Goal: Task Accomplishment & Management: Use online tool/utility

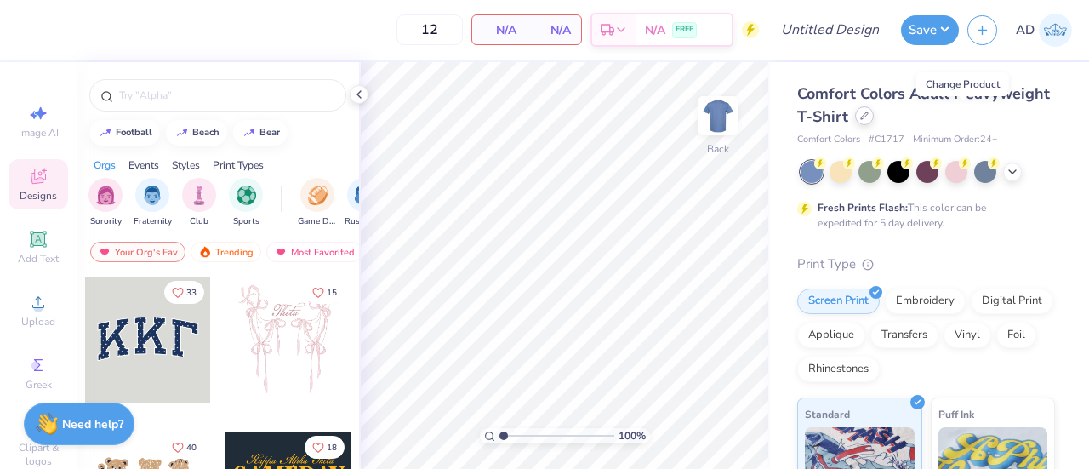
click at [868, 117] on icon at bounding box center [864, 115] width 7 height 7
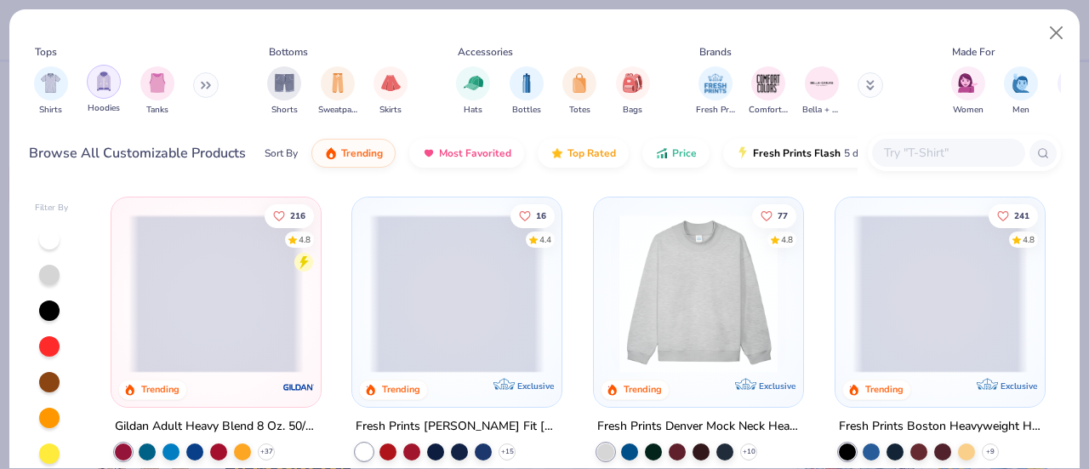
click at [112, 91] on div "filter for Hoodies" at bounding box center [104, 82] width 34 height 34
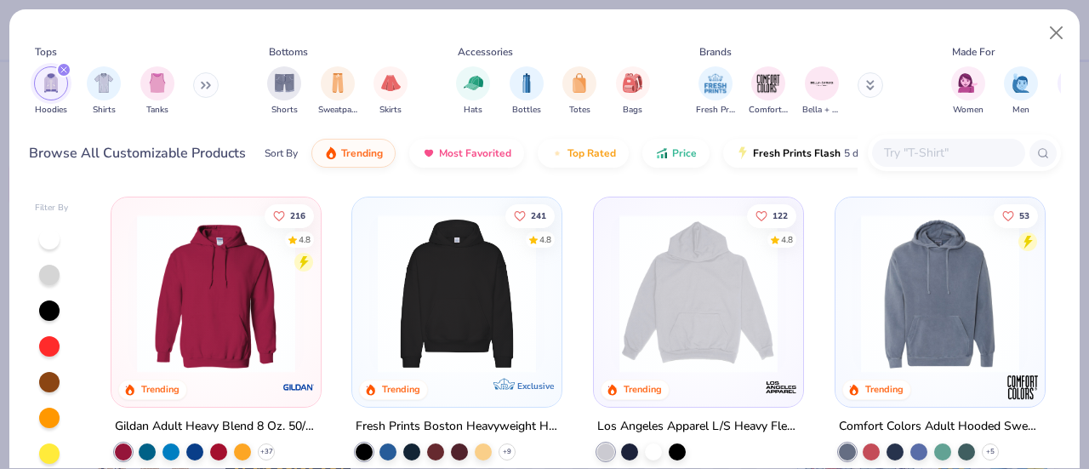
click at [192, 288] on div at bounding box center [390, 293] width 525 height 158
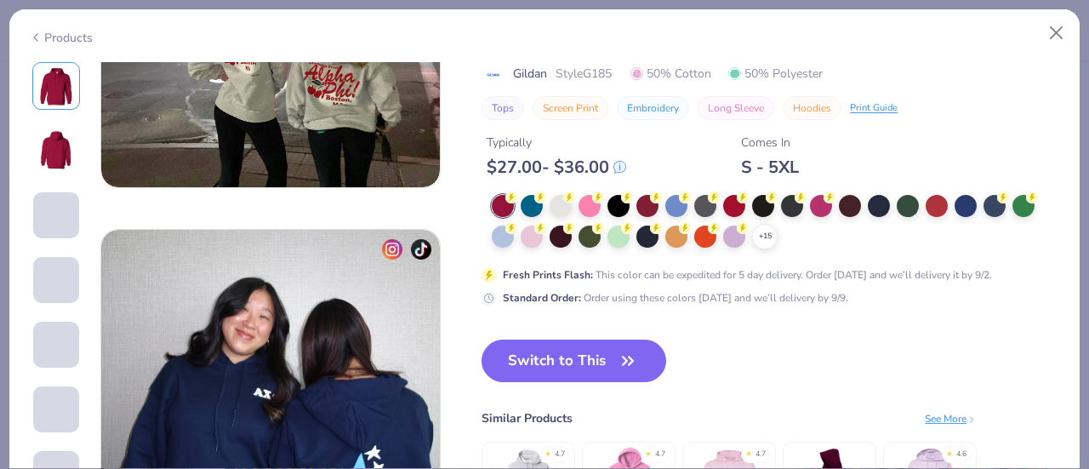
scroll to position [2120, 0]
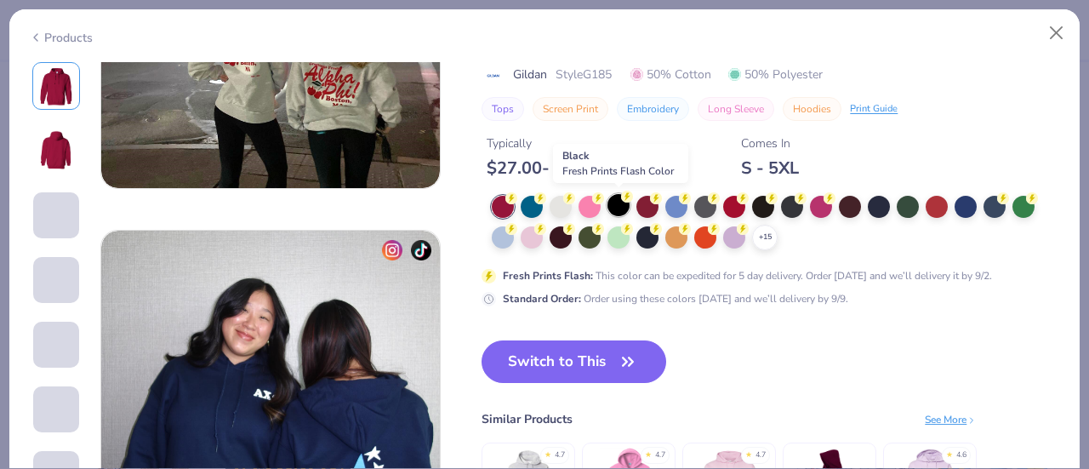
click at [615, 197] on div at bounding box center [619, 205] width 22 height 22
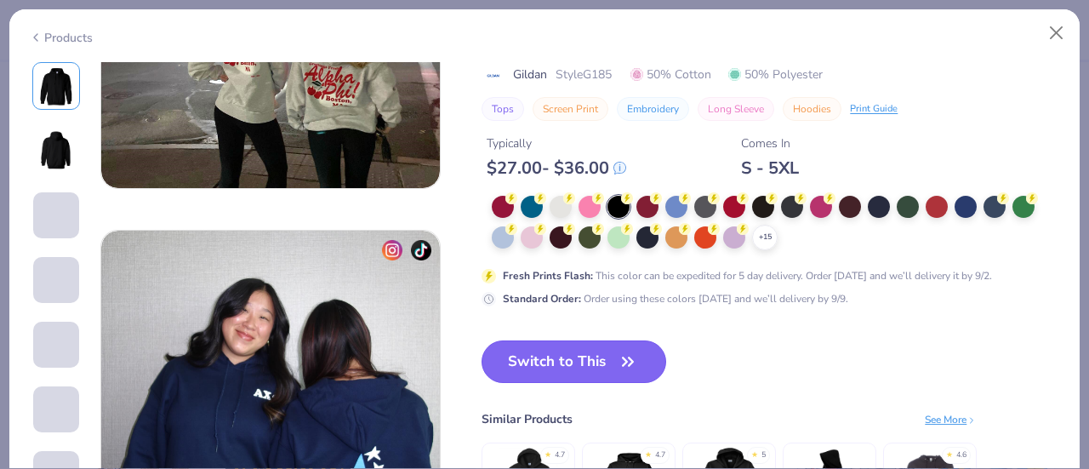
click at [558, 360] on button "Switch to This" at bounding box center [574, 361] width 185 height 43
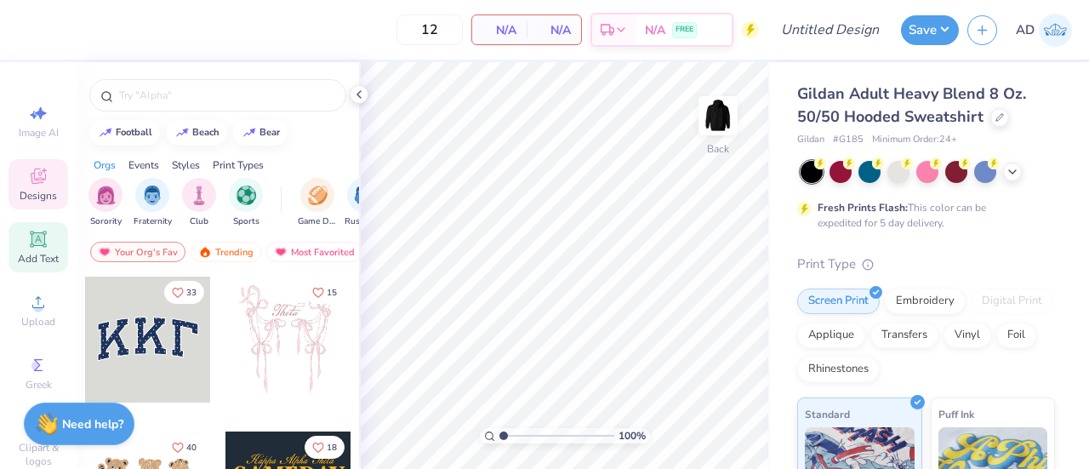
click at [35, 239] on icon at bounding box center [37, 238] width 13 height 13
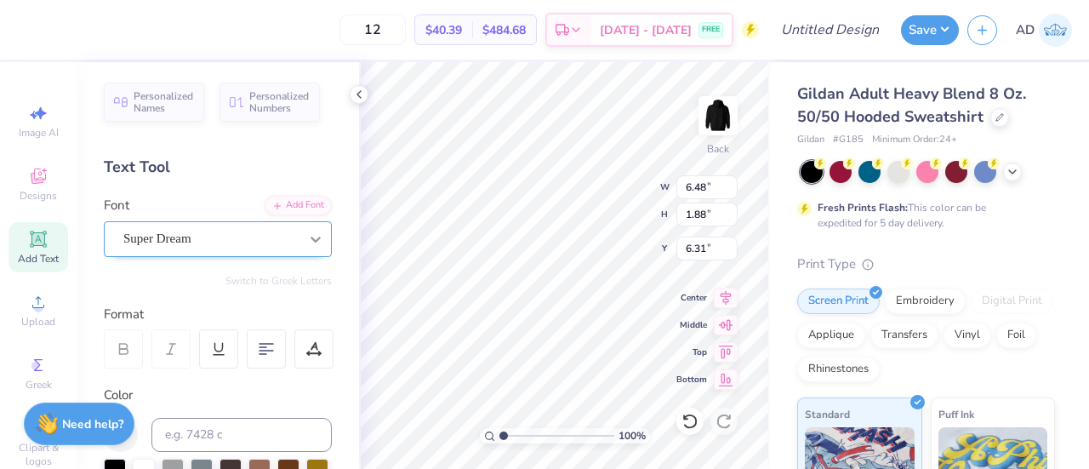
scroll to position [14, 6]
type textarea "Binghamtonics"
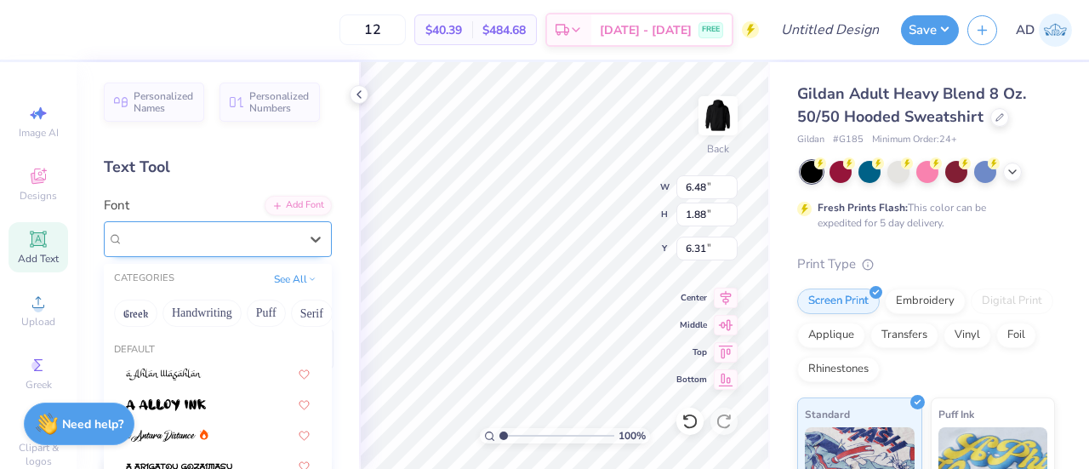
click at [258, 242] on div "Super Dream" at bounding box center [211, 239] width 179 height 26
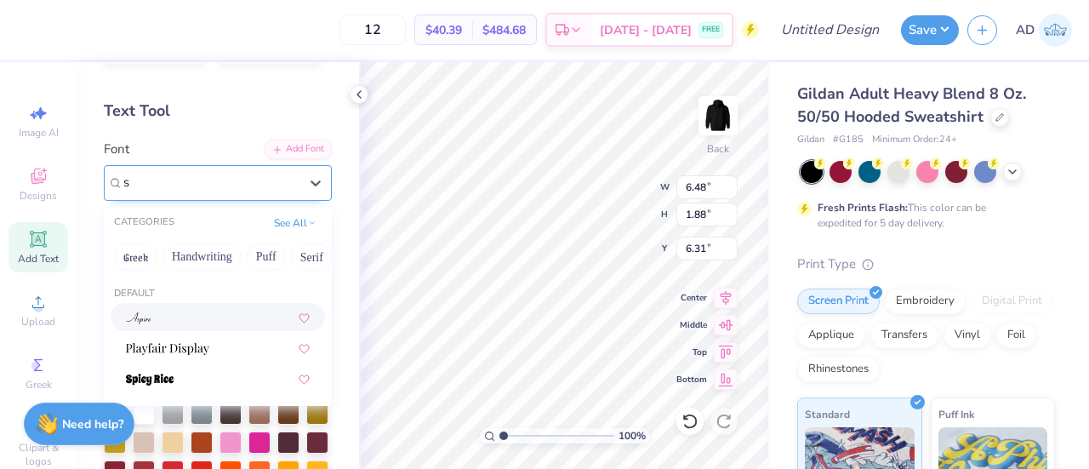
scroll to position [0, 0]
type input "s"
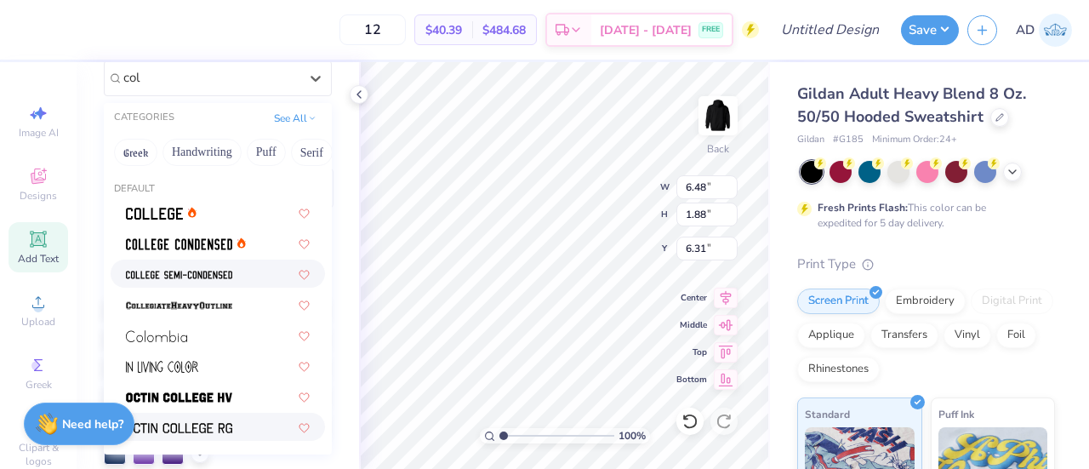
scroll to position [152, 0]
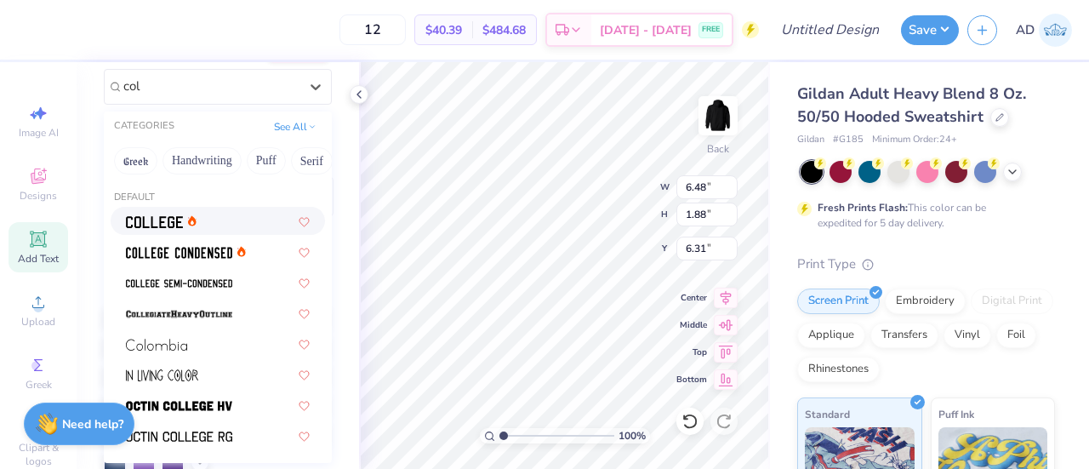
click at [154, 210] on div at bounding box center [218, 221] width 214 height 28
type input "col"
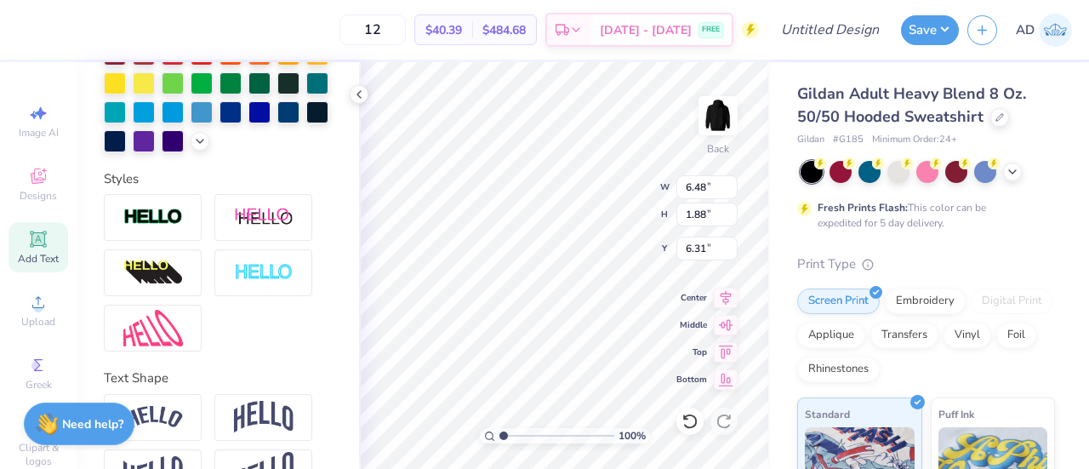
scroll to position [548, 0]
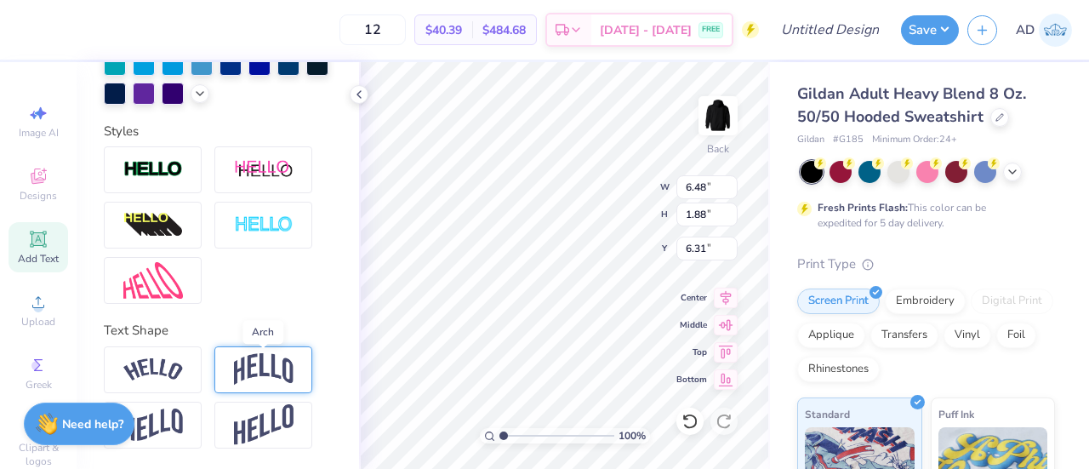
click at [259, 359] on img at bounding box center [264, 369] width 60 height 32
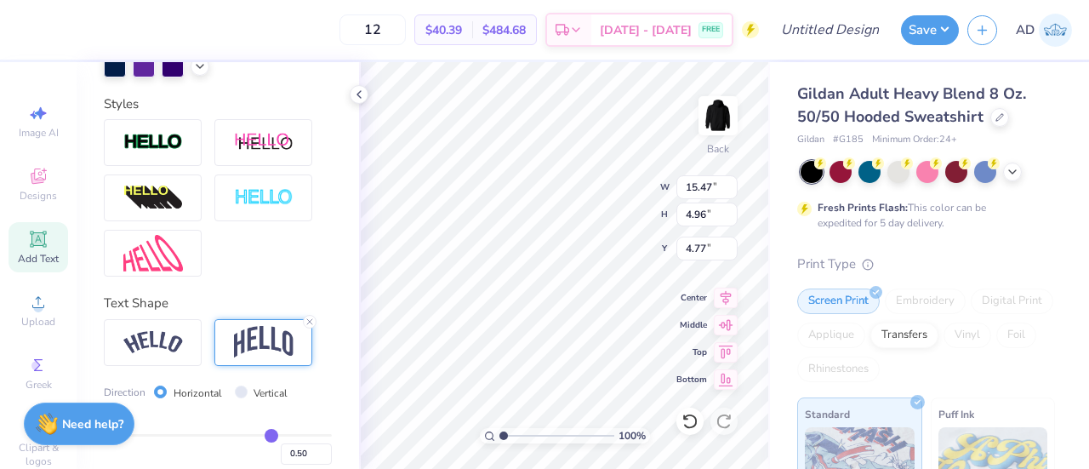
type input "13.05"
type input "4.18"
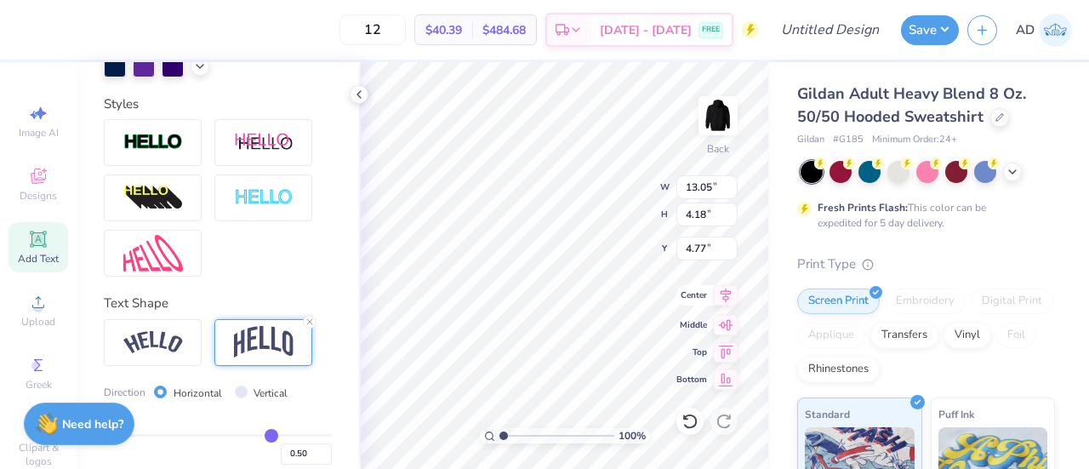
click at [728, 295] on icon at bounding box center [726, 295] width 24 height 20
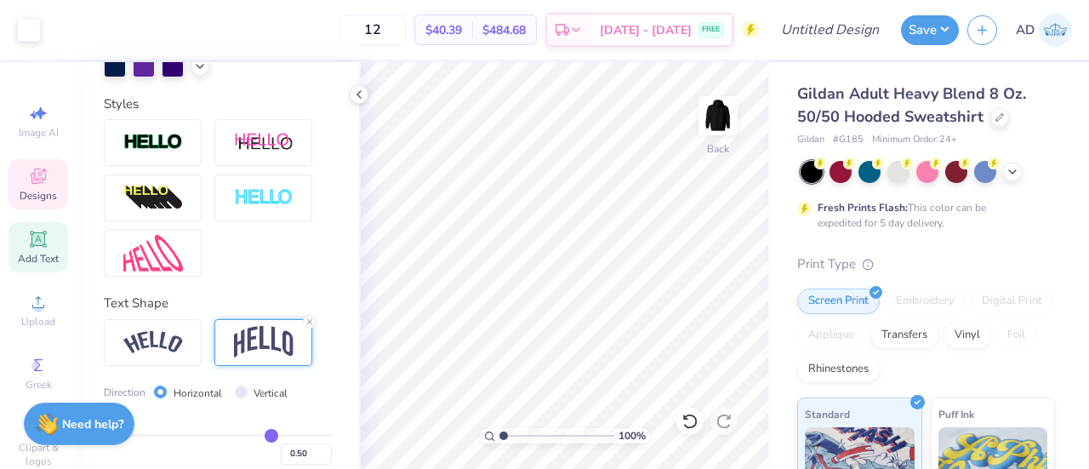
click at [31, 168] on icon at bounding box center [38, 176] width 20 height 20
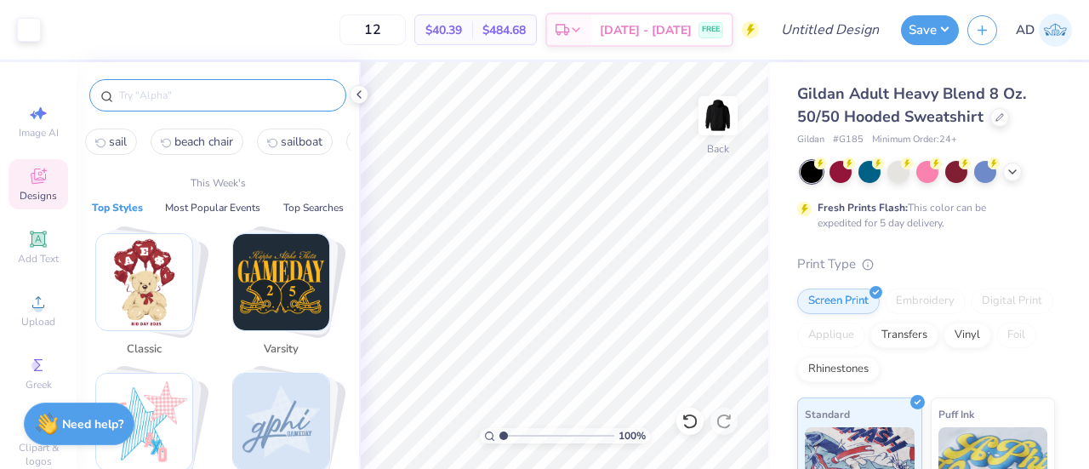
click at [212, 92] on input "text" at bounding box center [226, 95] width 218 height 17
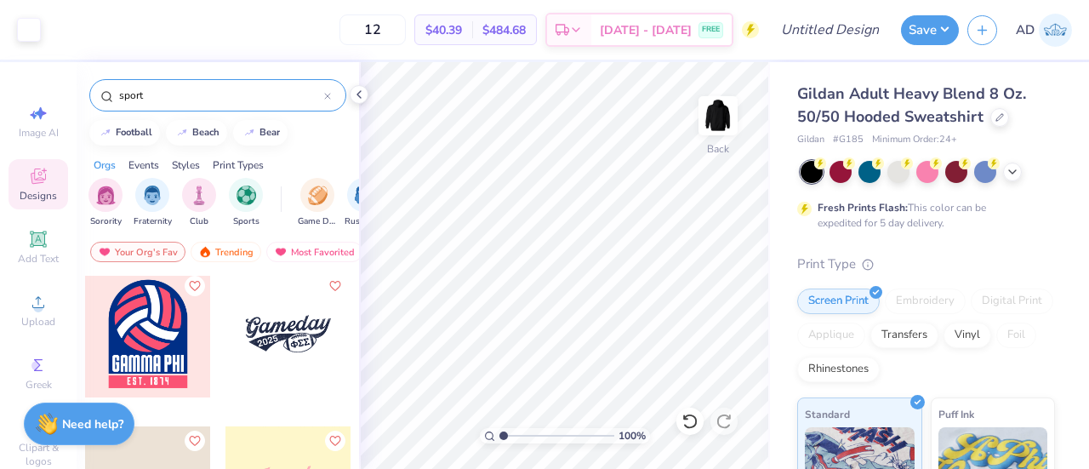
scroll to position [159, 0]
type input "sport"
click at [282, 338] on div at bounding box center [289, 335] width 126 height 126
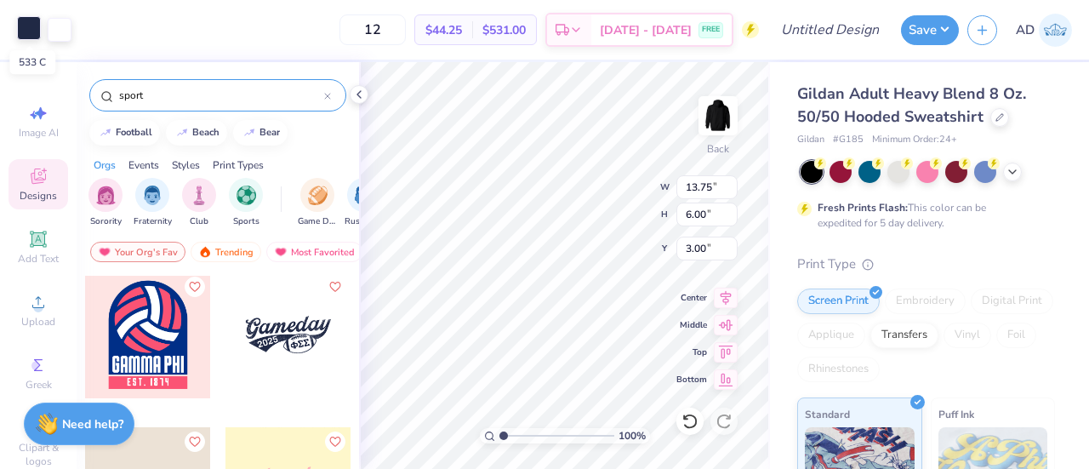
click at [24, 33] on div at bounding box center [29, 28] width 24 height 24
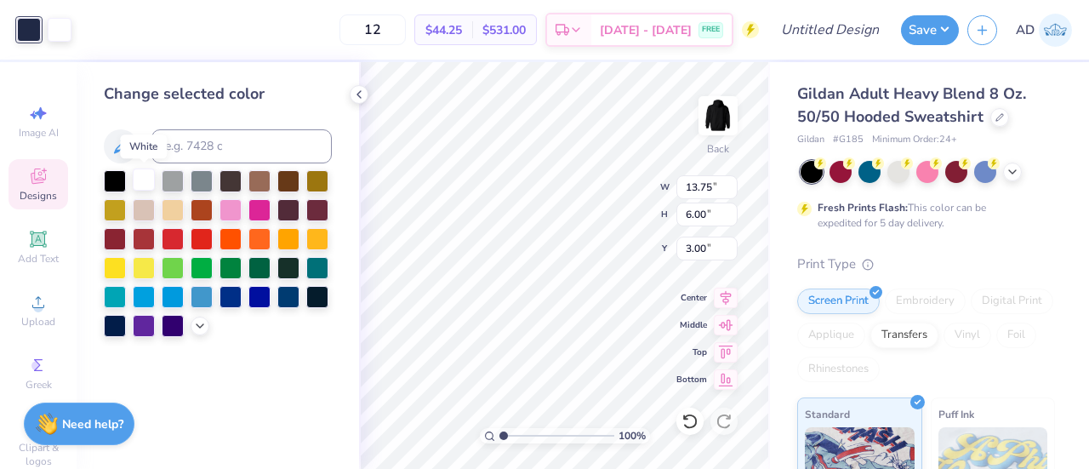
click at [140, 183] on div at bounding box center [144, 179] width 22 height 22
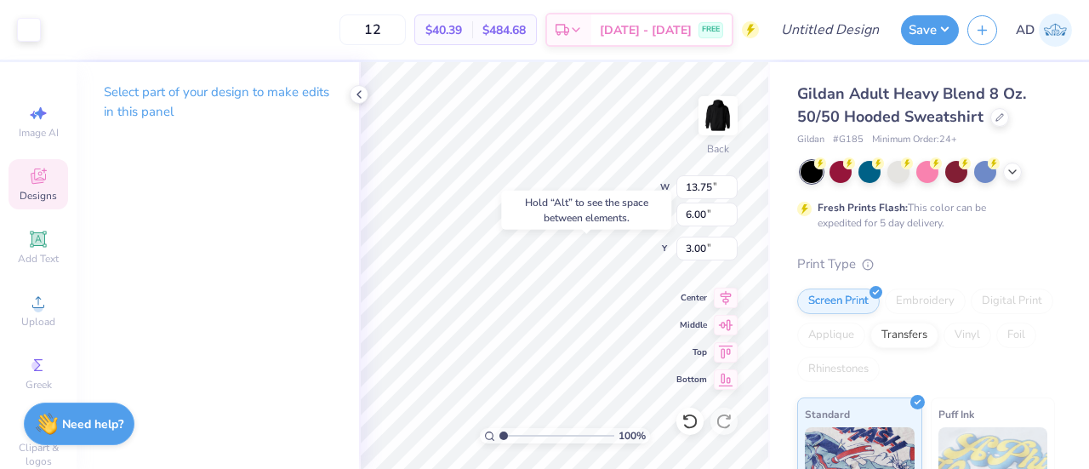
click at [546, 218] on div "Hold “Alt” to see the space between elements." at bounding box center [586, 210] width 170 height 39
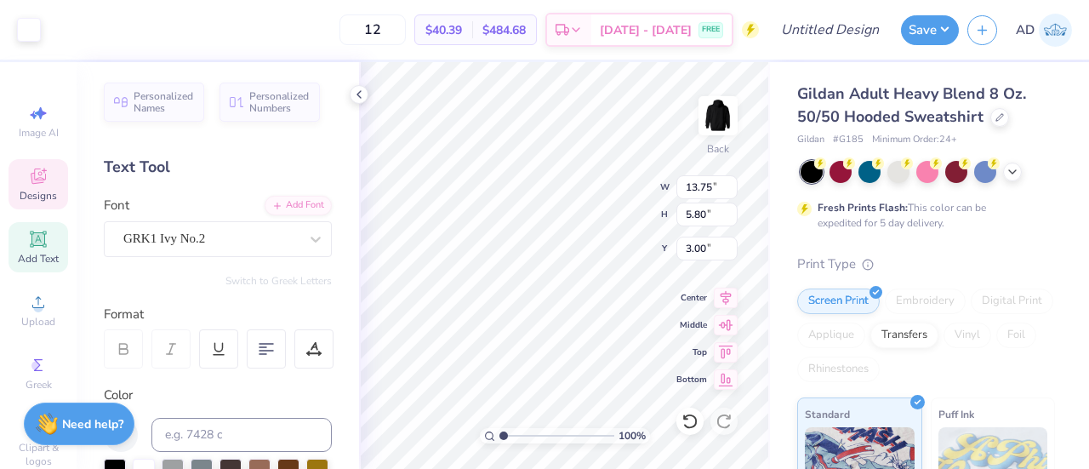
type input "13.73"
type input "5.76"
type input "3.01"
type input "13.75"
type input "5.80"
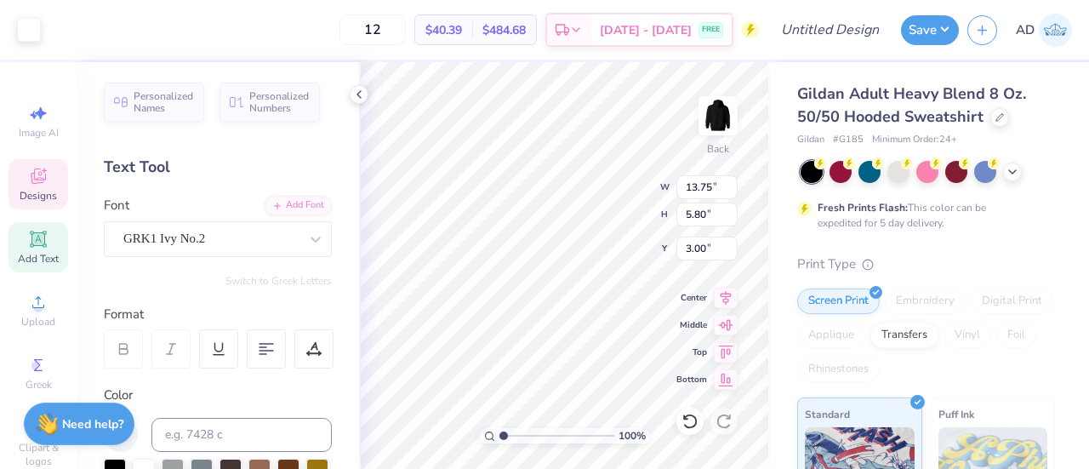
type input "3.98"
type input "3.35"
type input "1.95"
type input "6.15"
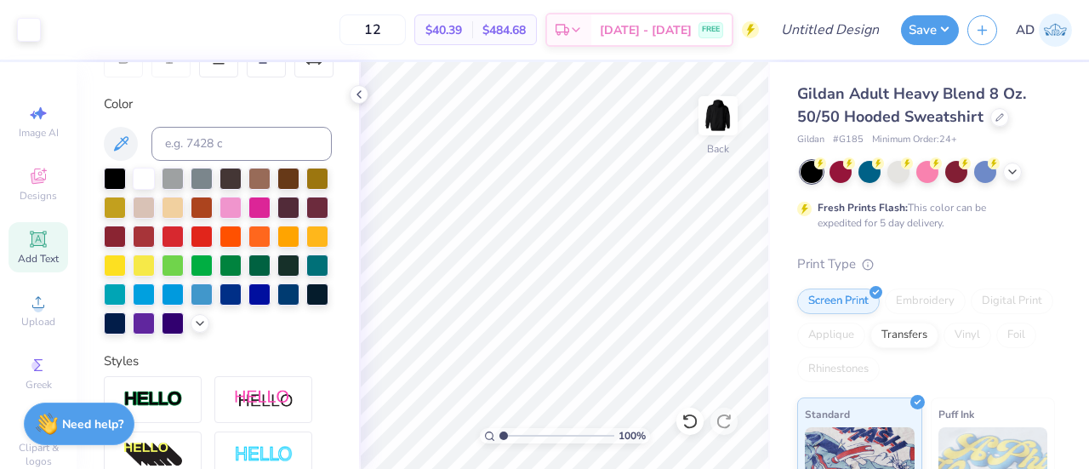
scroll to position [0, 0]
